Goal: Task Accomplishment & Management: Manage account settings

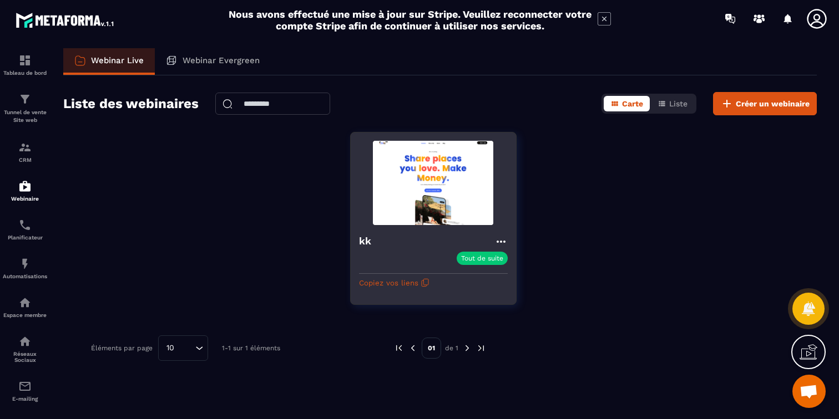
click at [505, 242] on icon at bounding box center [500, 241] width 13 height 13
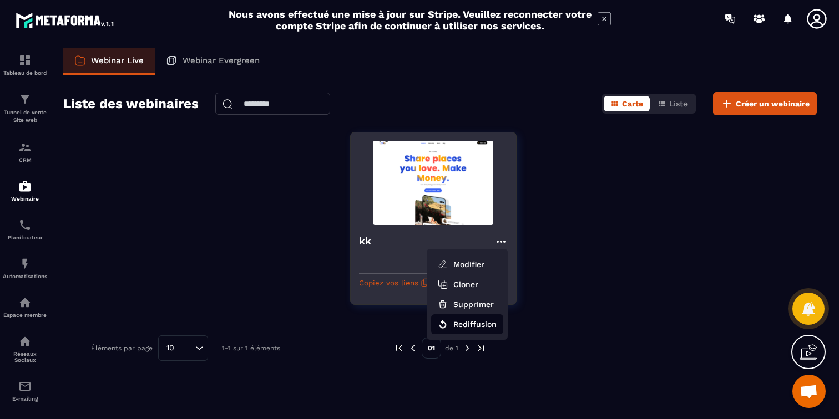
click at [471, 329] on button "Rediffusion" at bounding box center [467, 325] width 72 height 20
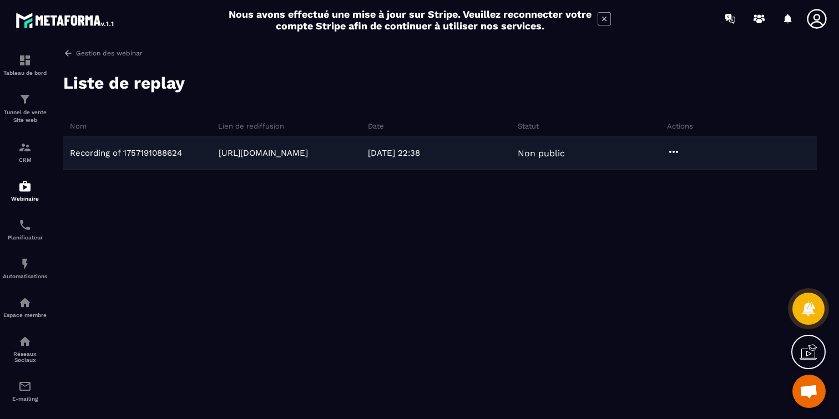
click at [674, 154] on icon at bounding box center [673, 151] width 13 height 13
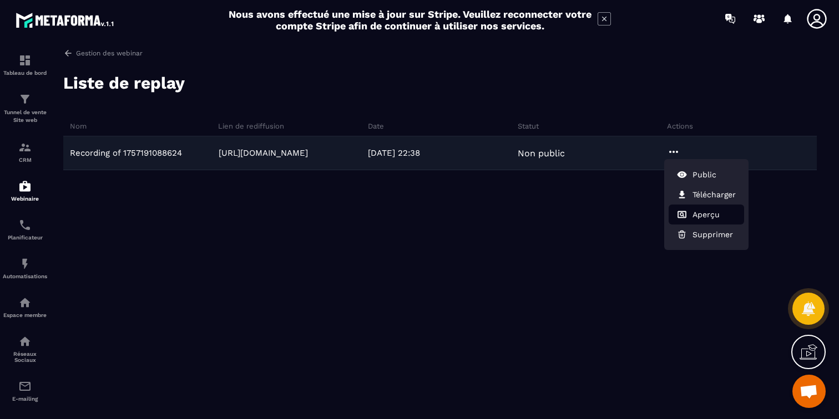
click at [693, 207] on button "Aperçu" at bounding box center [705, 215] width 75 height 20
click at [693, 218] on button "Aperçu" at bounding box center [705, 215] width 75 height 20
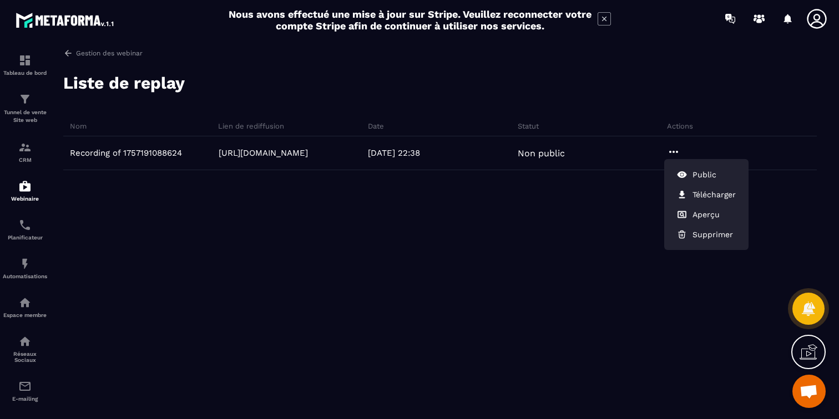
click at [413, 285] on div "Recording of 1757191088624 https://webinar.metaforma.io/s/4AkK5 06/09/2025 22:3…" at bounding box center [439, 219] width 753 height 166
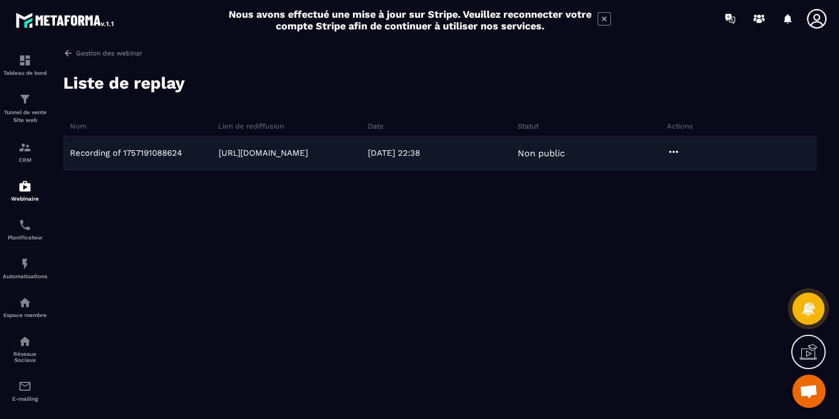
click at [676, 150] on icon at bounding box center [673, 151] width 13 height 13
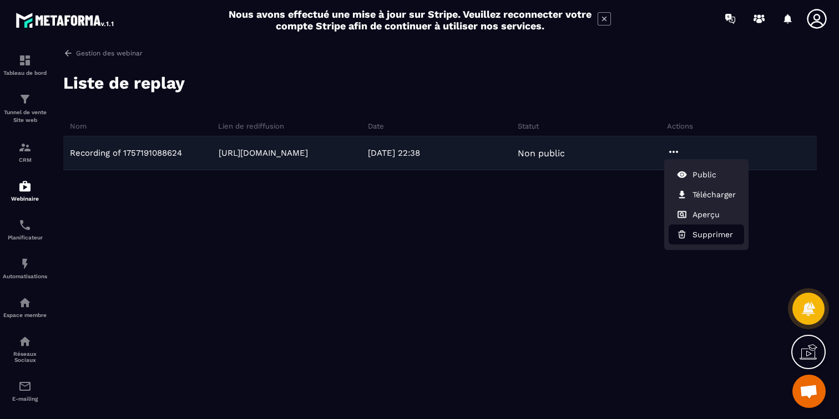
click at [688, 234] on button "Supprimer" at bounding box center [705, 235] width 75 height 20
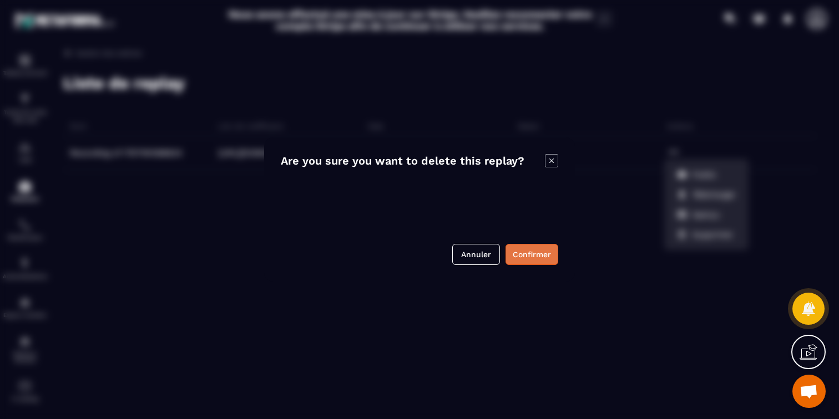
click at [533, 256] on button "Confirmer" at bounding box center [531, 254] width 53 height 21
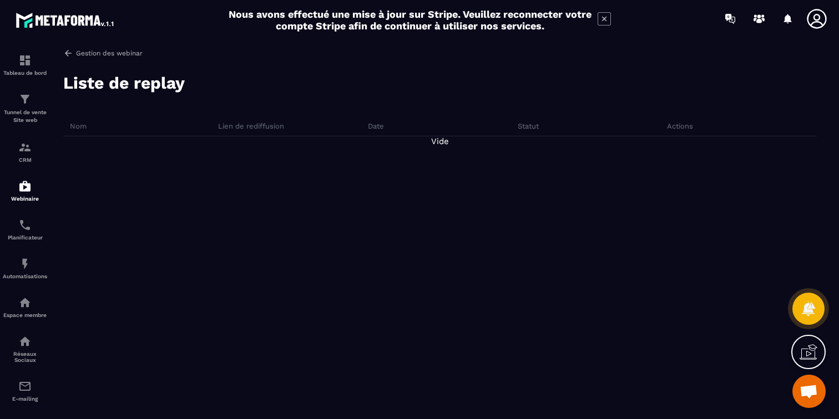
click at [96, 55] on p "Gestion des webinar" at bounding box center [109, 53] width 67 height 8
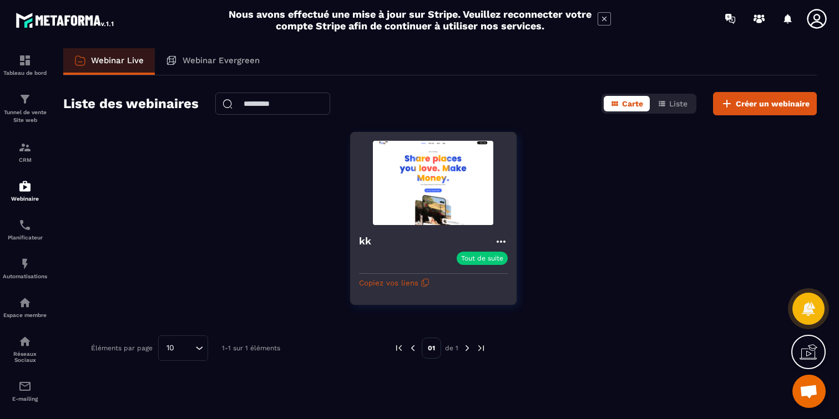
click at [504, 240] on icon at bounding box center [500, 241] width 13 height 13
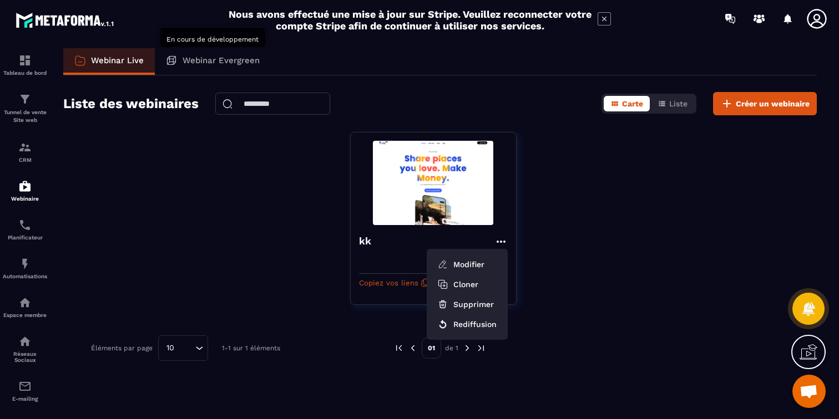
click at [243, 57] on p "Webinar Evergreen" at bounding box center [221, 60] width 77 height 10
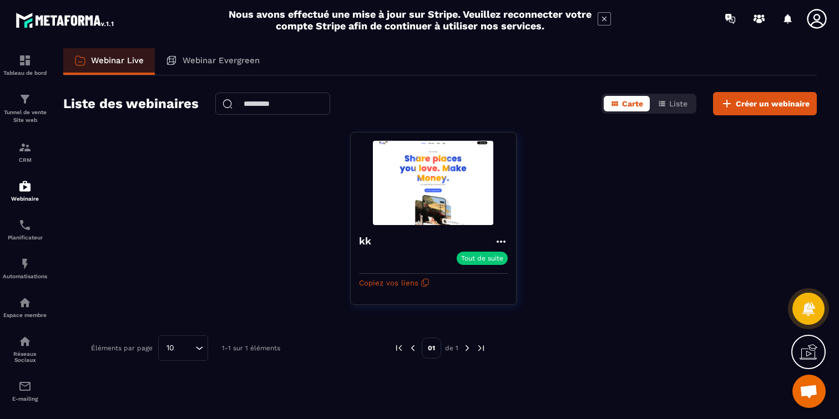
click at [243, 57] on p "Webinar Evergreen" at bounding box center [221, 60] width 77 height 10
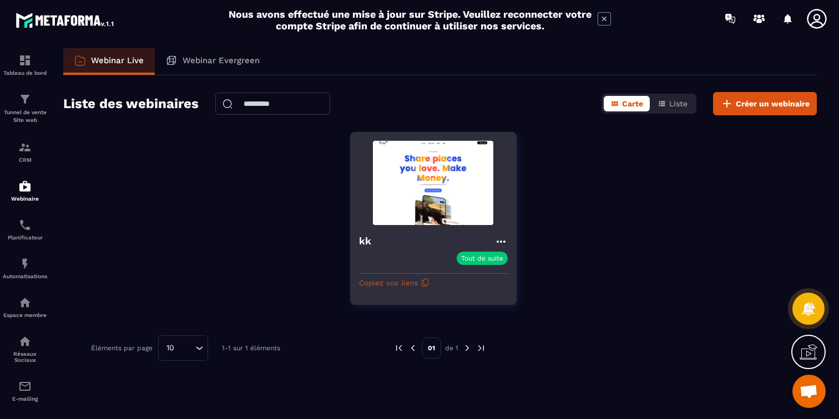
click at [500, 241] on icon at bounding box center [500, 242] width 9 height 2
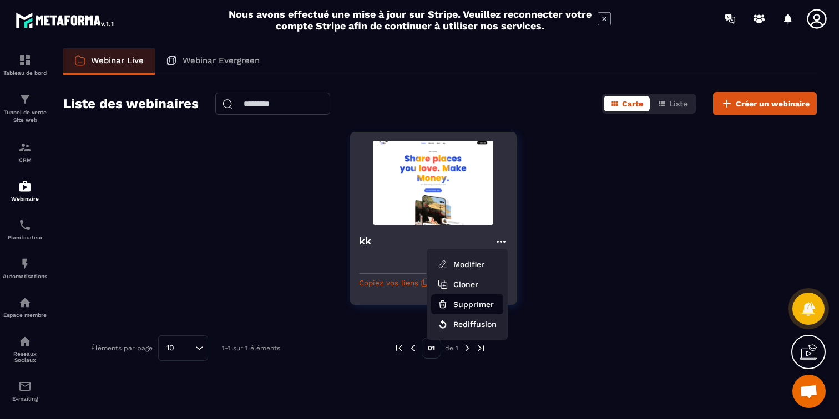
click at [467, 301] on button "Supprimer" at bounding box center [467, 305] width 72 height 20
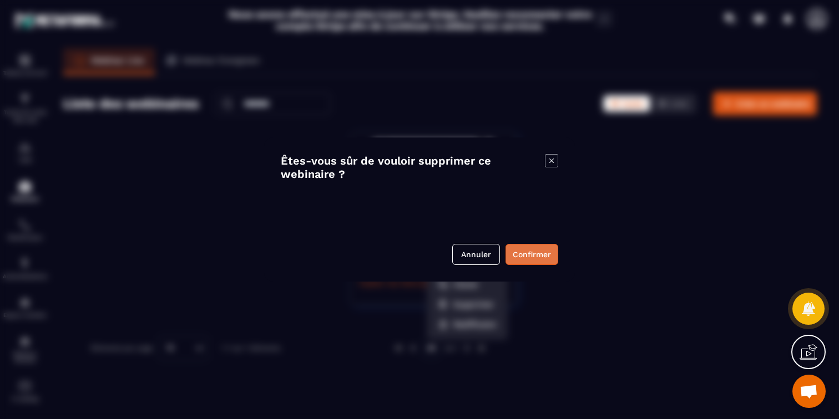
click at [528, 246] on button "Confirmer" at bounding box center [531, 254] width 53 height 21
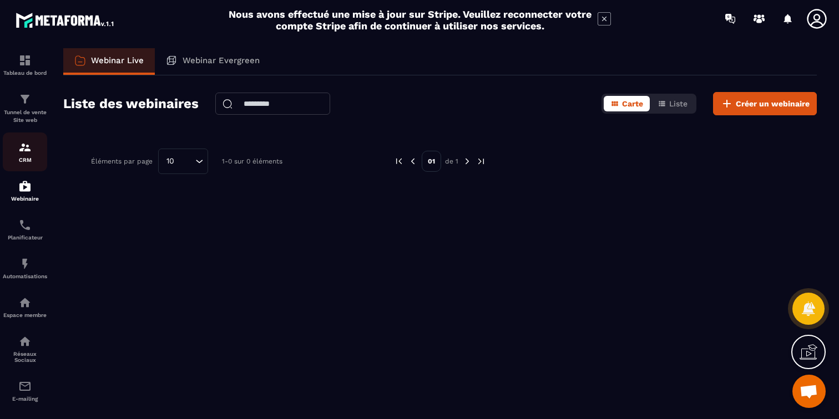
click at [22, 153] on img at bounding box center [24, 147] width 13 height 13
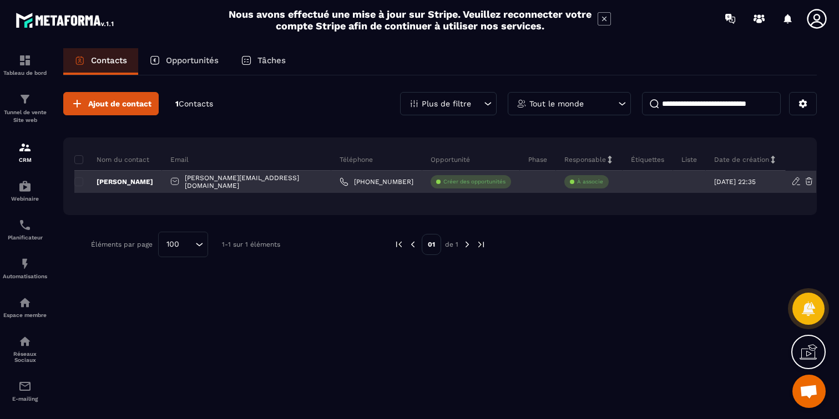
click at [577, 180] on p "À associe" at bounding box center [590, 182] width 26 height 8
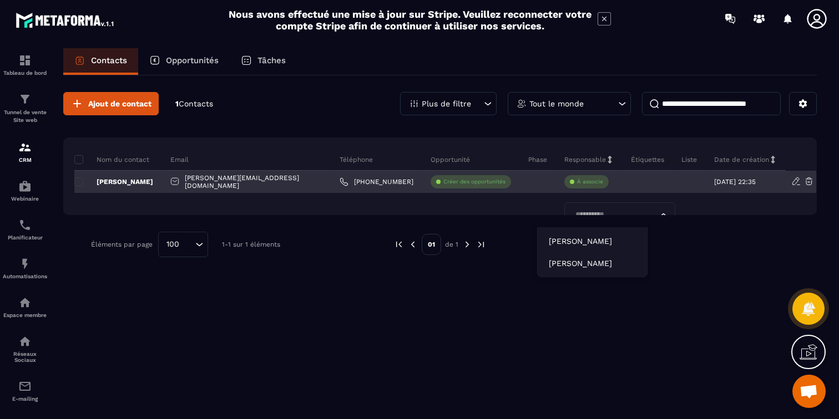
click at [443, 184] on p "Créer des opportunités" at bounding box center [474, 182] width 62 height 8
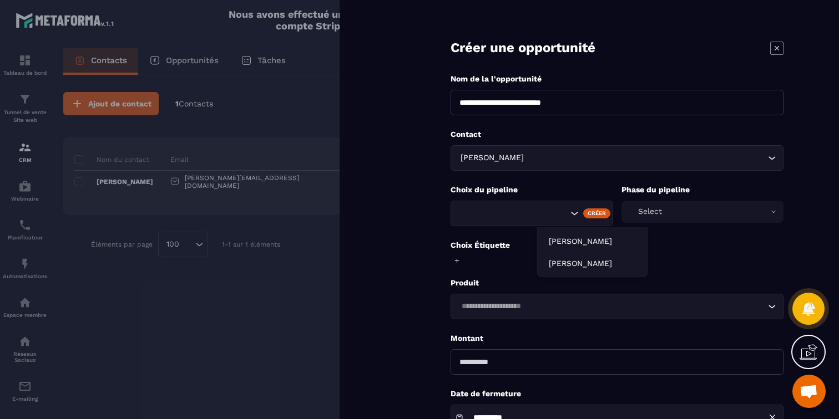
click at [376, 201] on div "**********" at bounding box center [589, 209] width 499 height 419
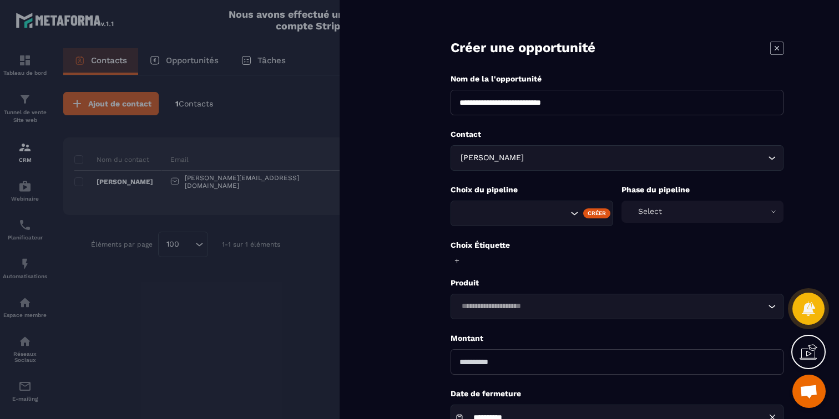
click at [570, 217] on icon "Search for option" at bounding box center [574, 213] width 11 height 11
click at [404, 207] on form "**********" at bounding box center [617, 251] width 444 height 502
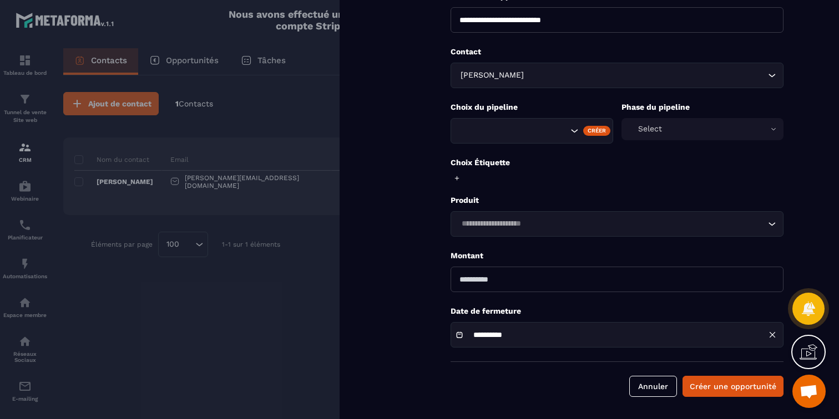
scroll to position [83, 0]
click at [518, 237] on form "**********" at bounding box center [617, 168] width 444 height 502
click at [520, 226] on input "Search for option" at bounding box center [611, 224] width 307 height 12
click at [409, 214] on form "**********" at bounding box center [617, 168] width 444 height 502
click at [702, 389] on button "Créer une opportunité" at bounding box center [732, 386] width 101 height 21
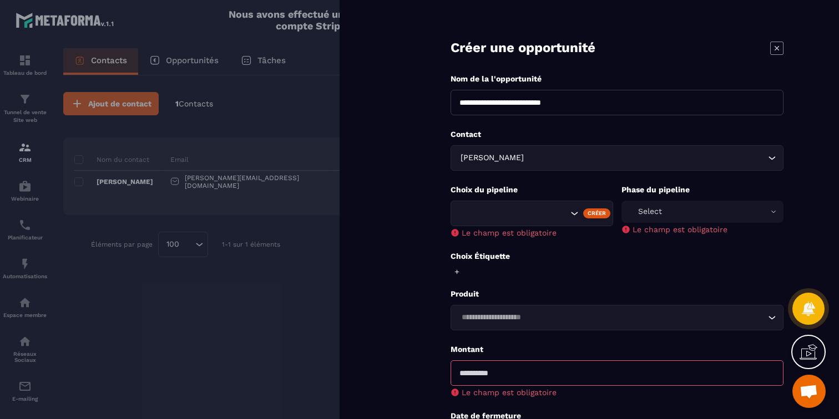
scroll to position [0, 0]
click at [779, 52] on icon at bounding box center [776, 48] width 13 height 13
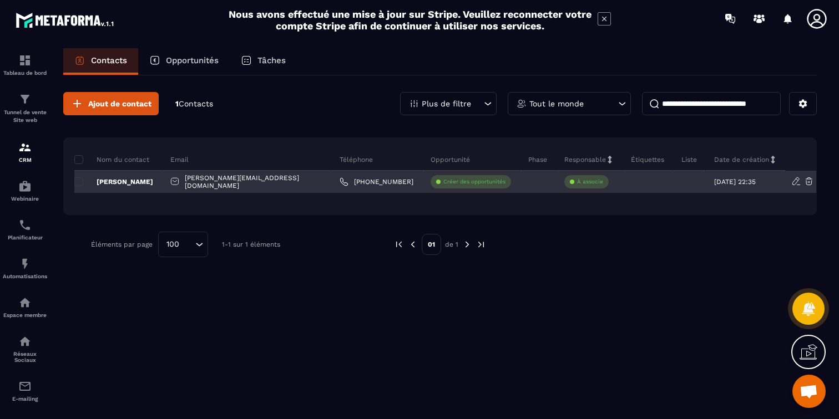
click at [131, 180] on p "Julie Blanvillain" at bounding box center [113, 182] width 79 height 9
